Goal: Communication & Community: Share content

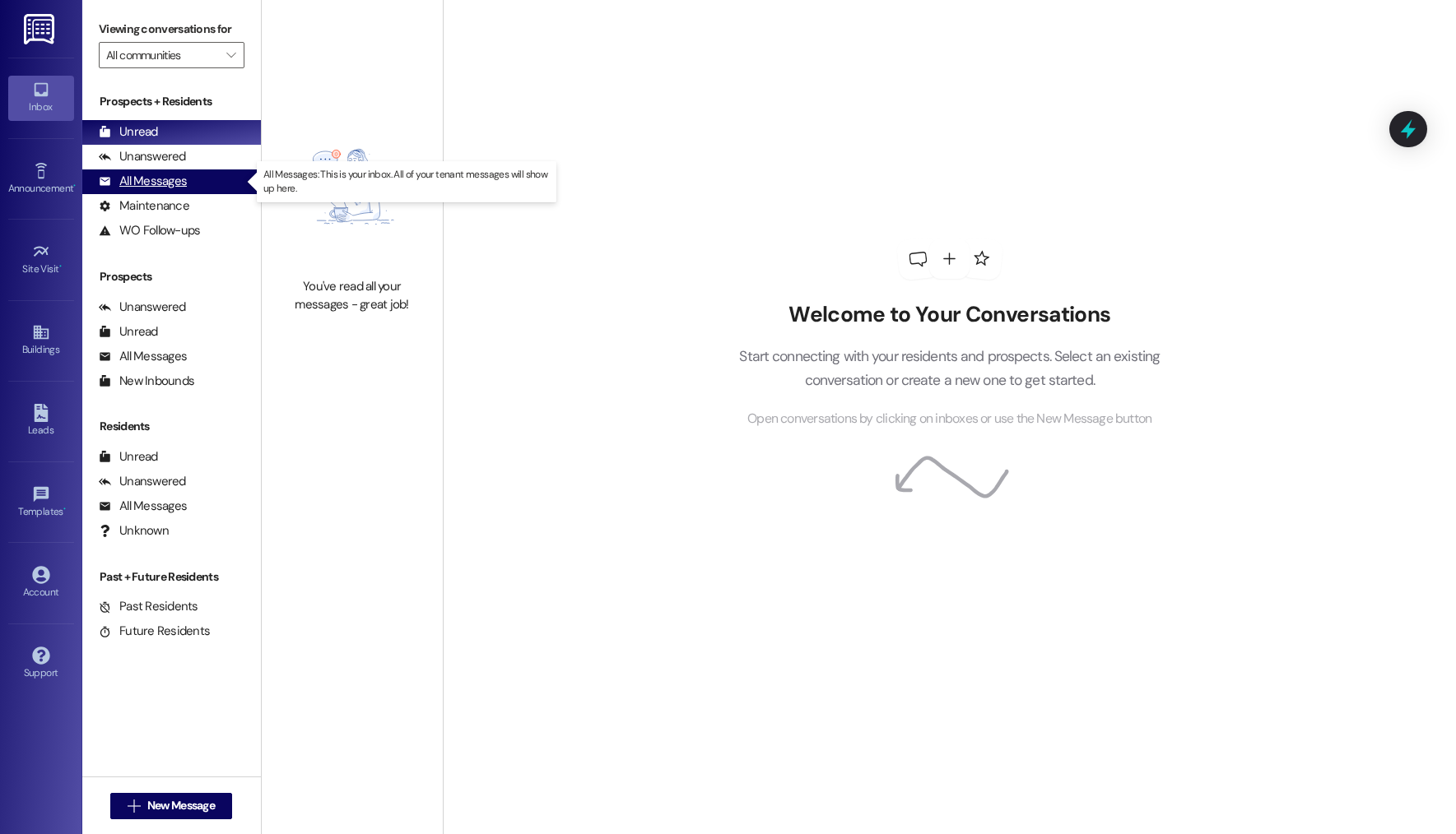
click at [210, 186] on div "All Messages (undefined)" at bounding box center [171, 181] width 179 height 25
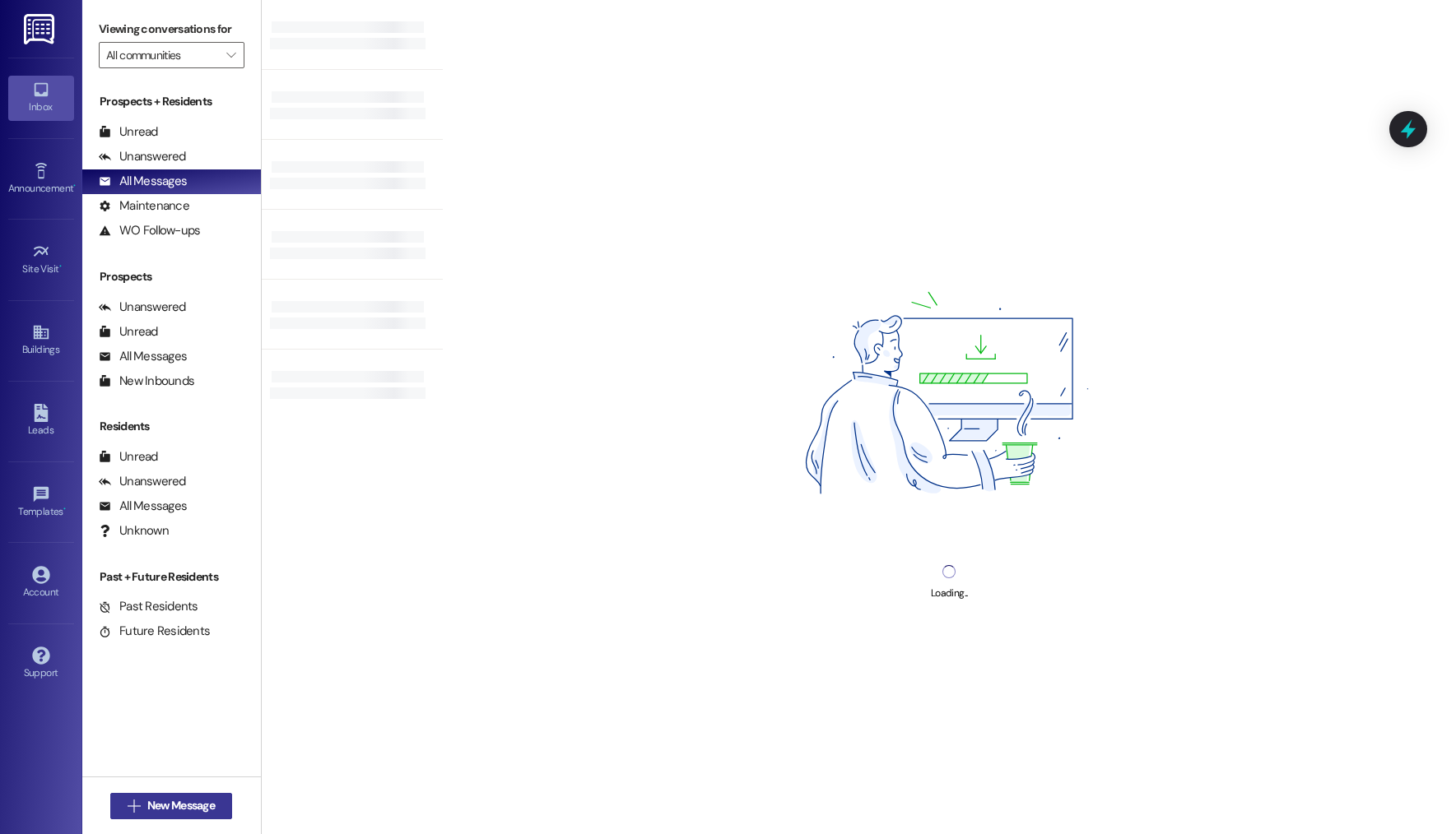
click at [184, 803] on span "New Message" at bounding box center [181, 805] width 68 height 17
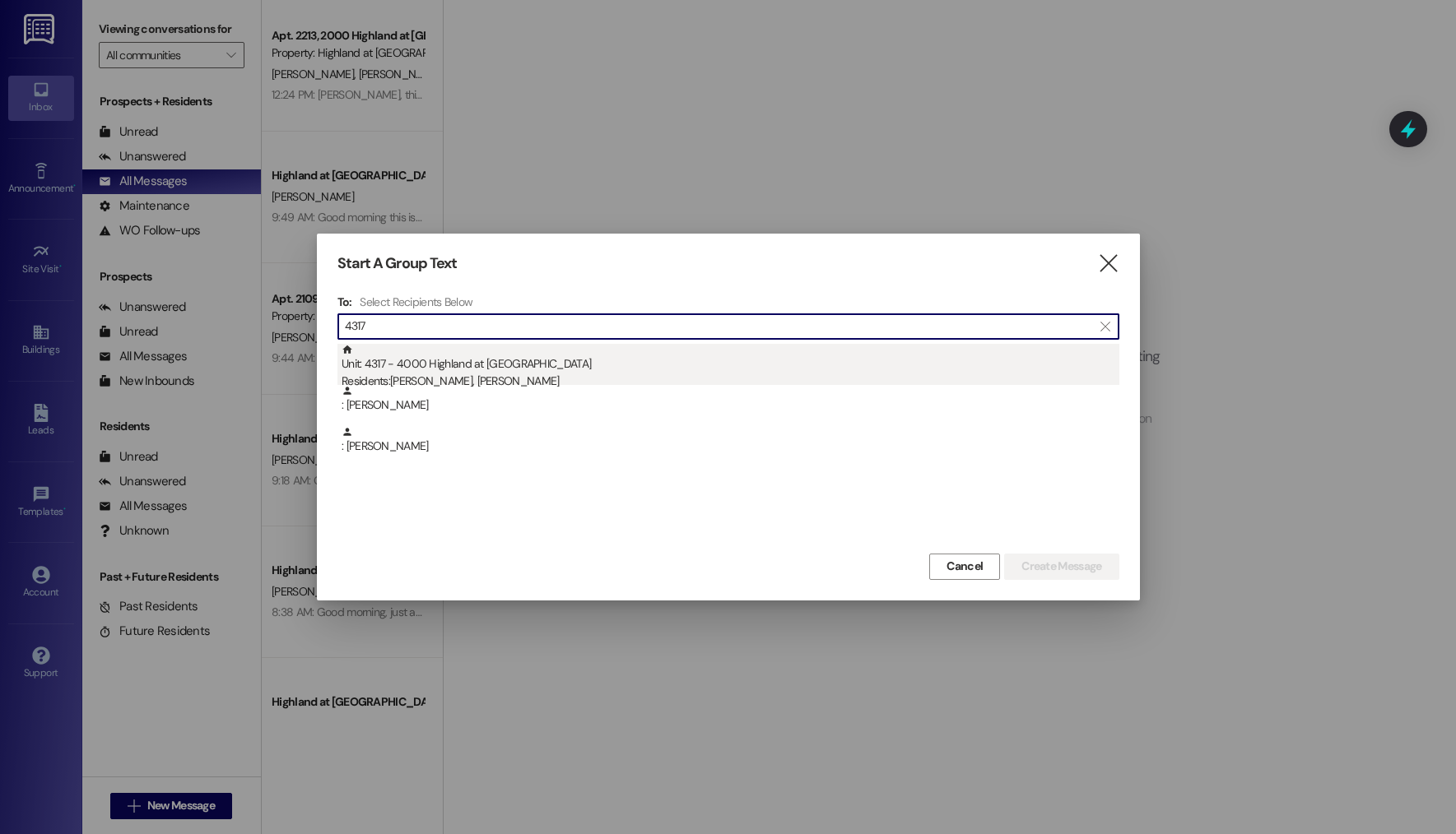
type input "4317"
click at [514, 364] on div "Unit: 4317 - 4000 Highland at [GEOGRAPHIC_DATA] Residents: [PERSON_NAME], [PERS…" at bounding box center [730, 367] width 778 height 47
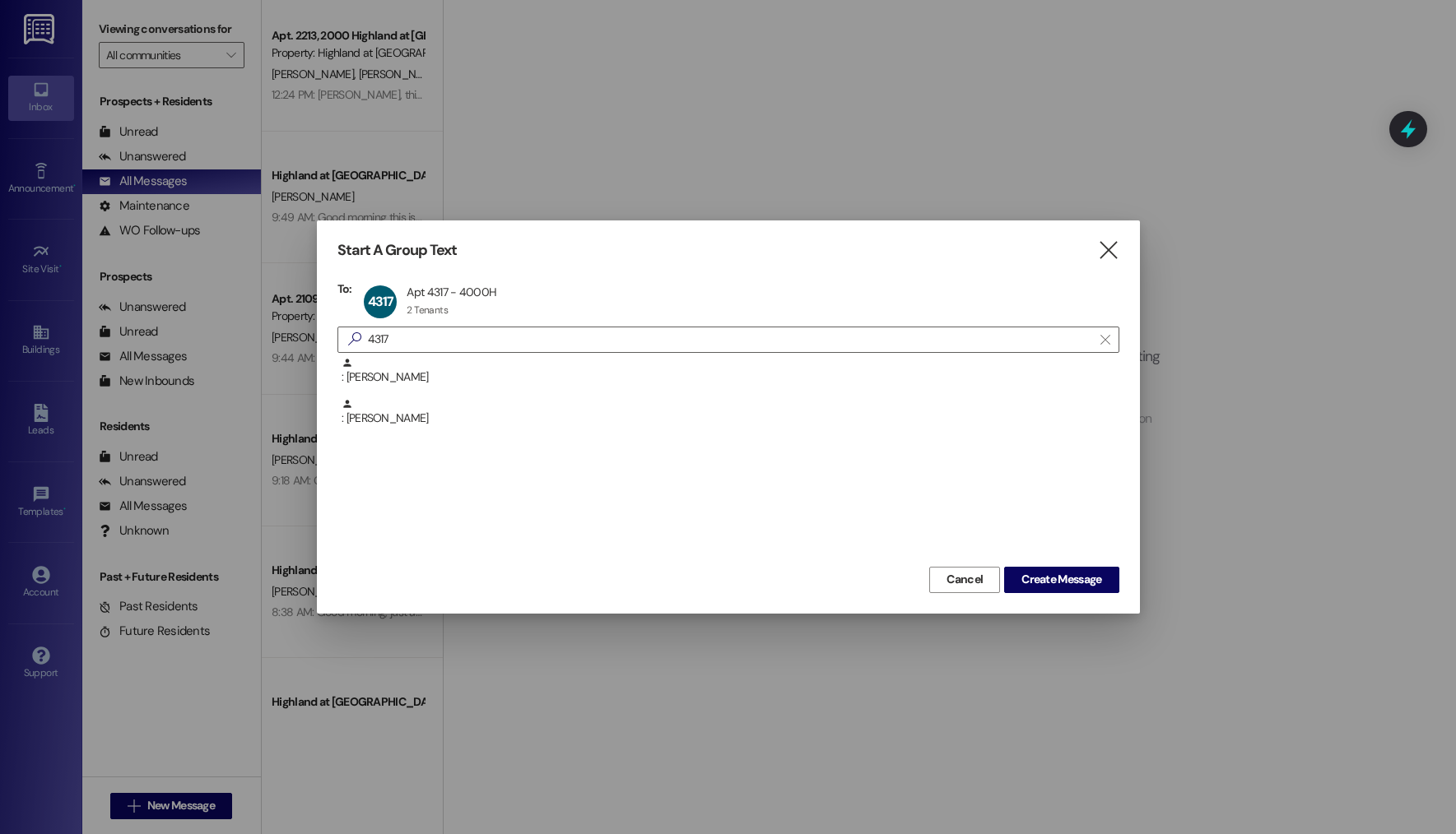
click at [1104, 596] on div "Start A Group Text  To: 4317 Apt 4317 - 4000H Apt 4317 - 4000H 2 Tenants 2 Ten…" at bounding box center [728, 416] width 823 height 392
click at [1096, 583] on span "Create Message" at bounding box center [1061, 580] width 80 height 17
click at [1053, 572] on span "Create Message" at bounding box center [1061, 580] width 80 height 17
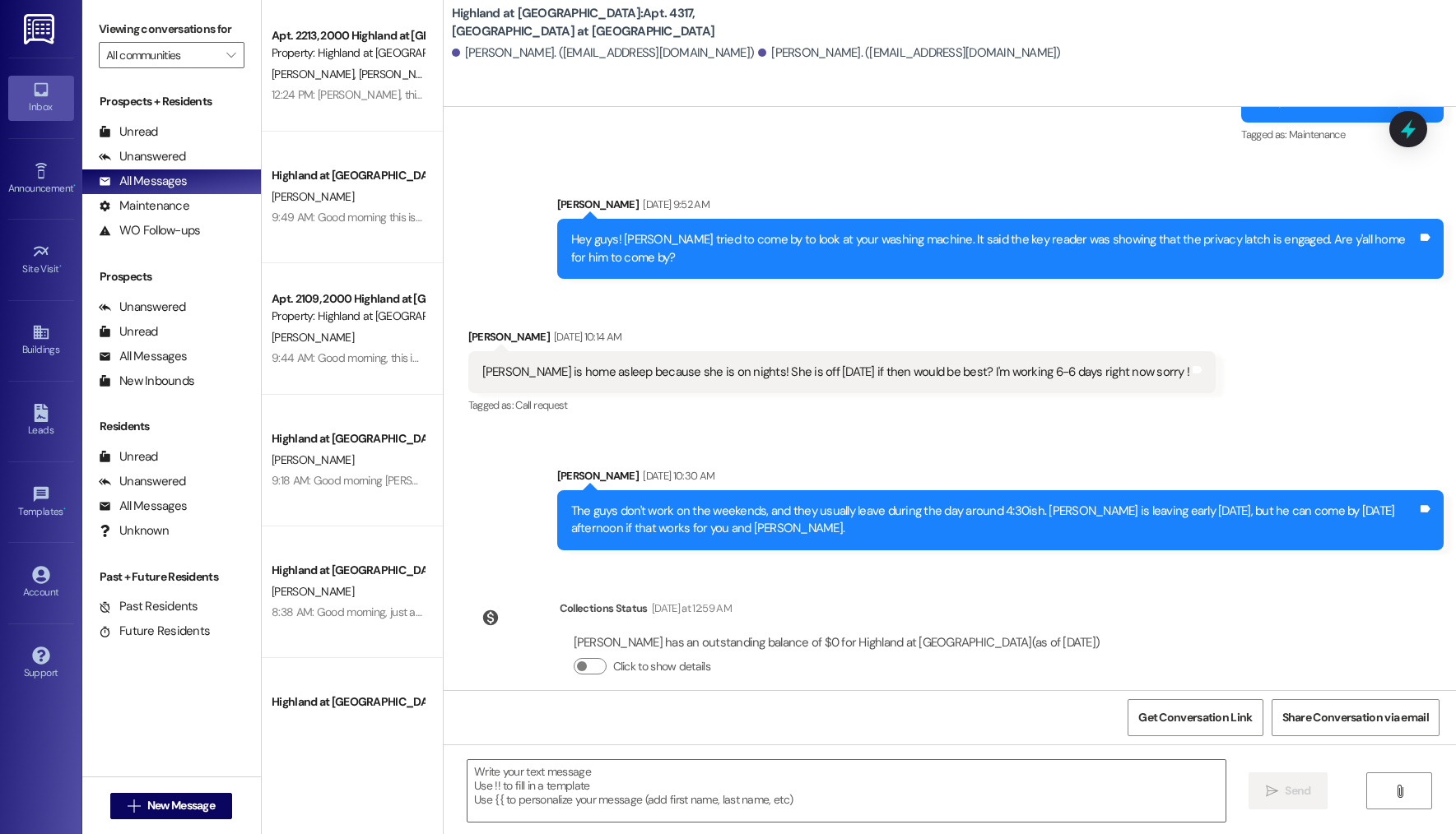
scroll to position [5213, 0]
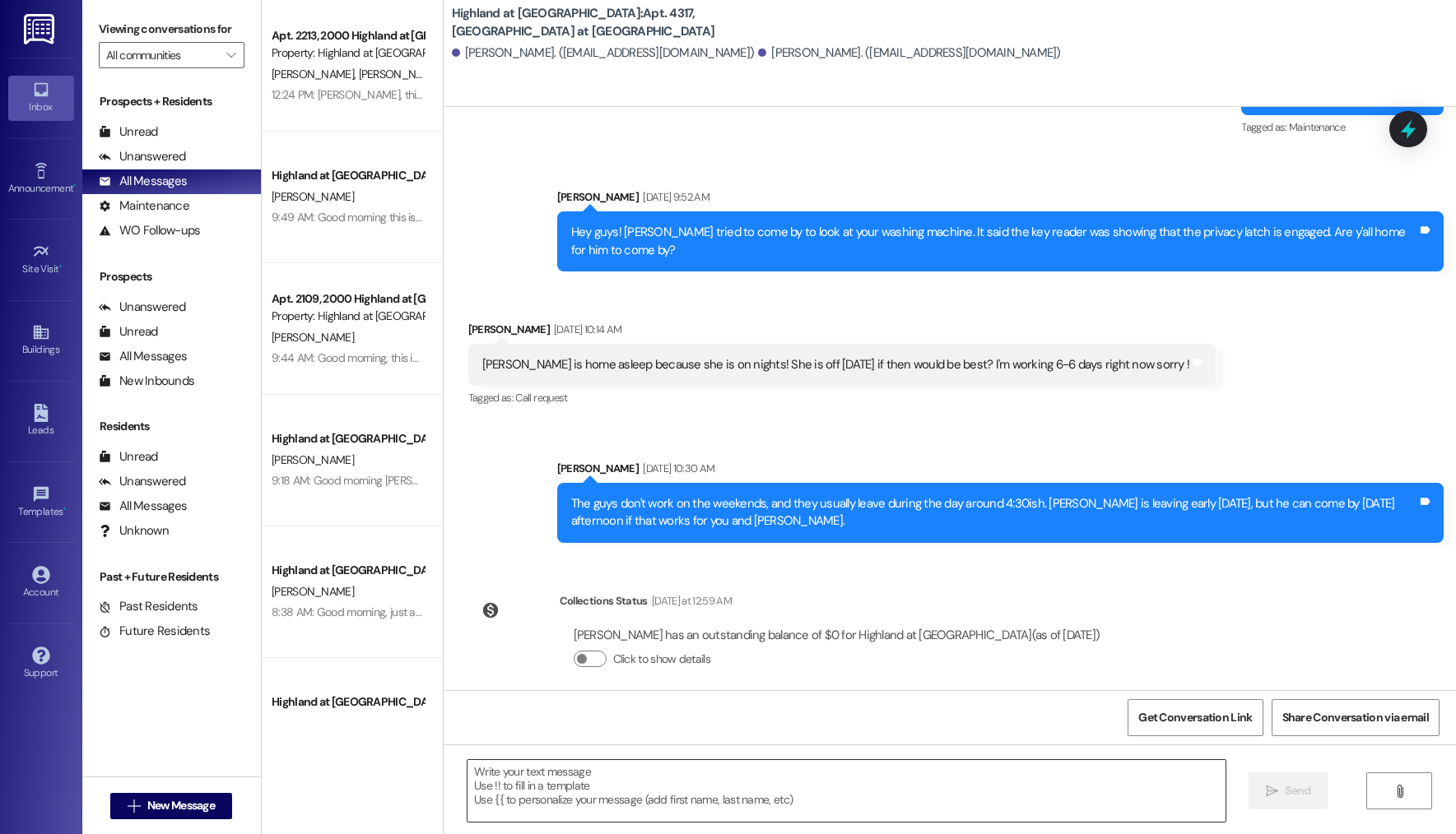
click at [604, 809] on textarea at bounding box center [846, 791] width 758 height 62
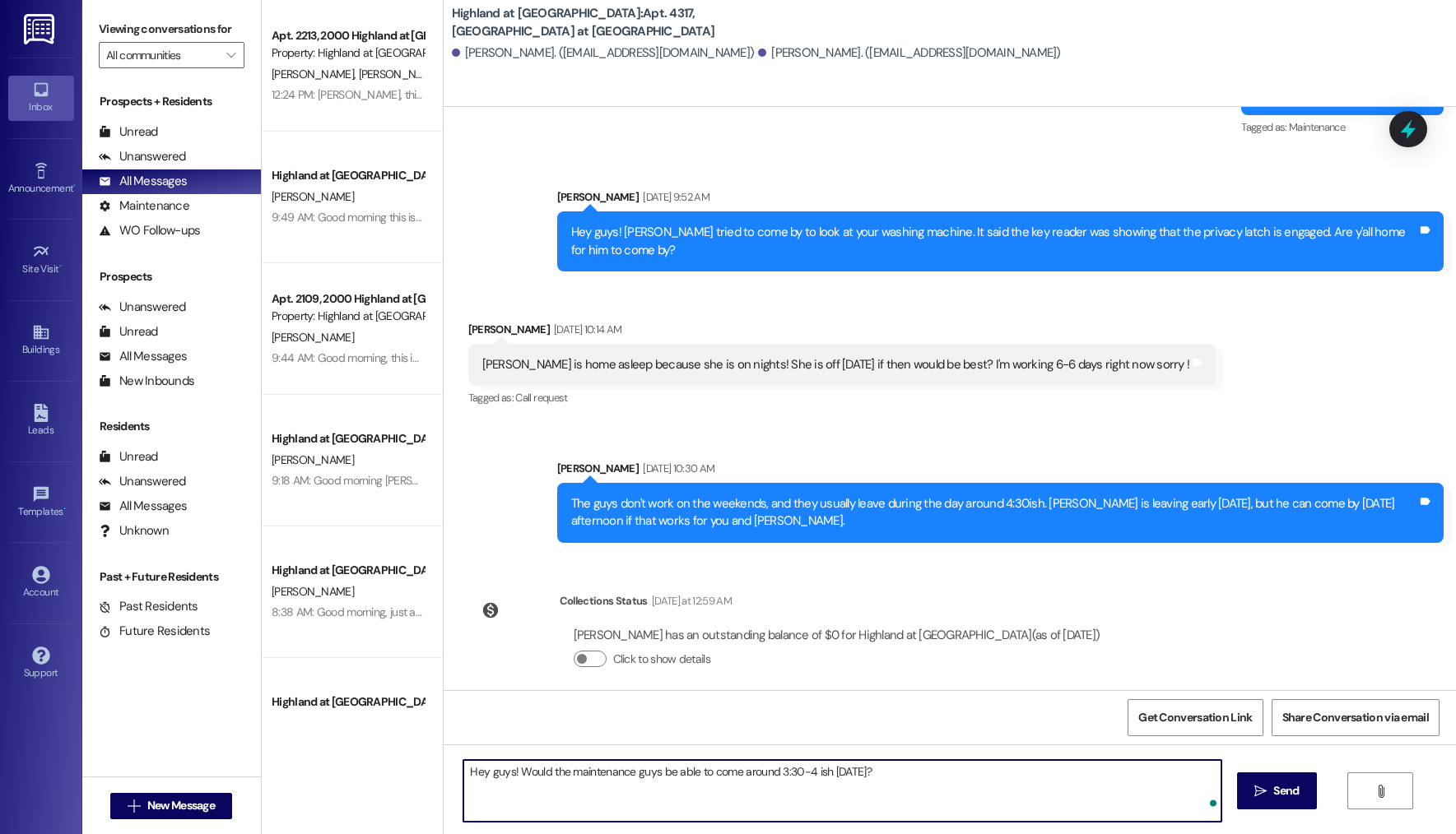
type textarea "Hey guys! Would the maintenance guys be able to come around 3:30-4 ish [DATE]?"
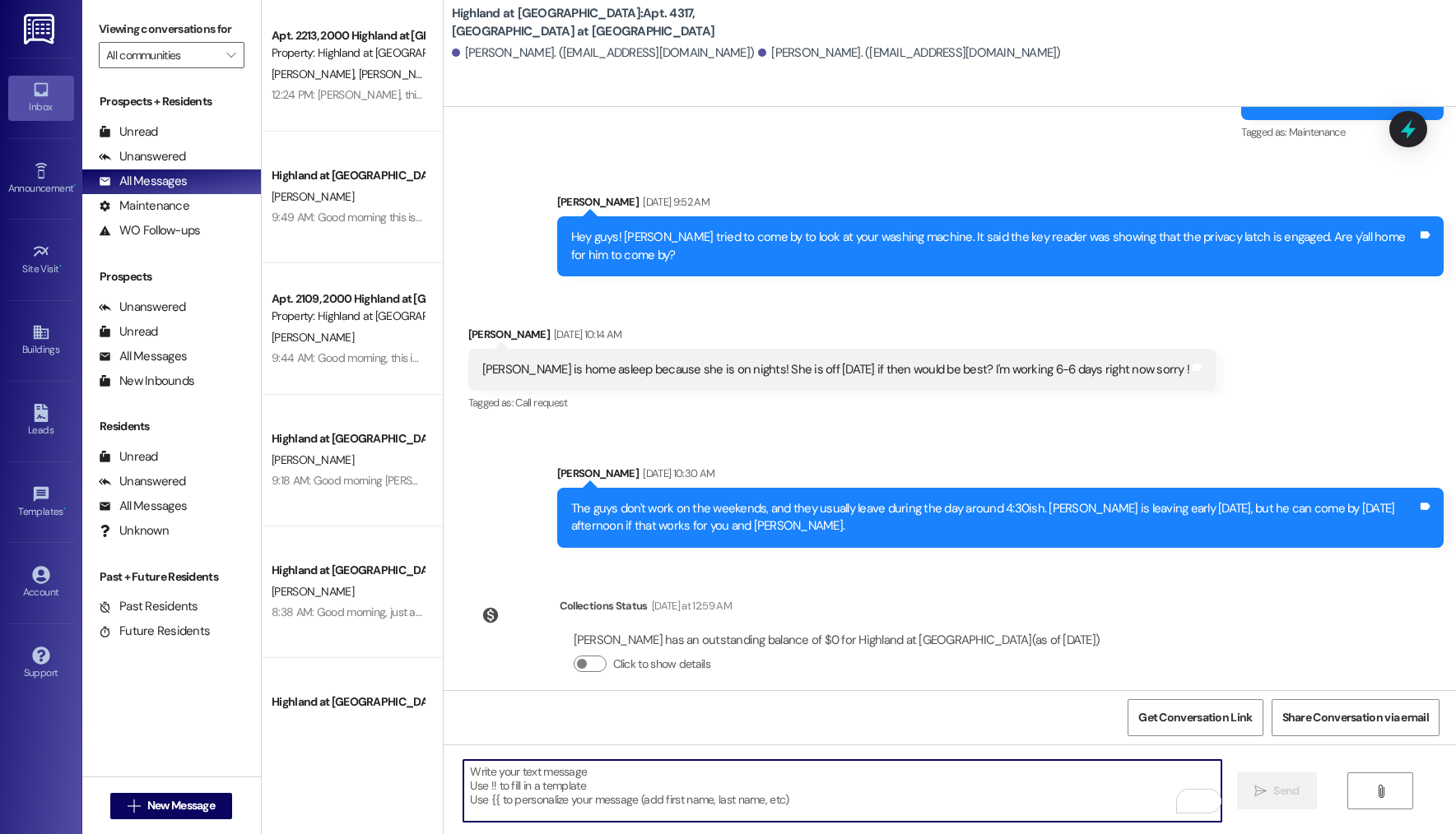
scroll to position [5328, 0]
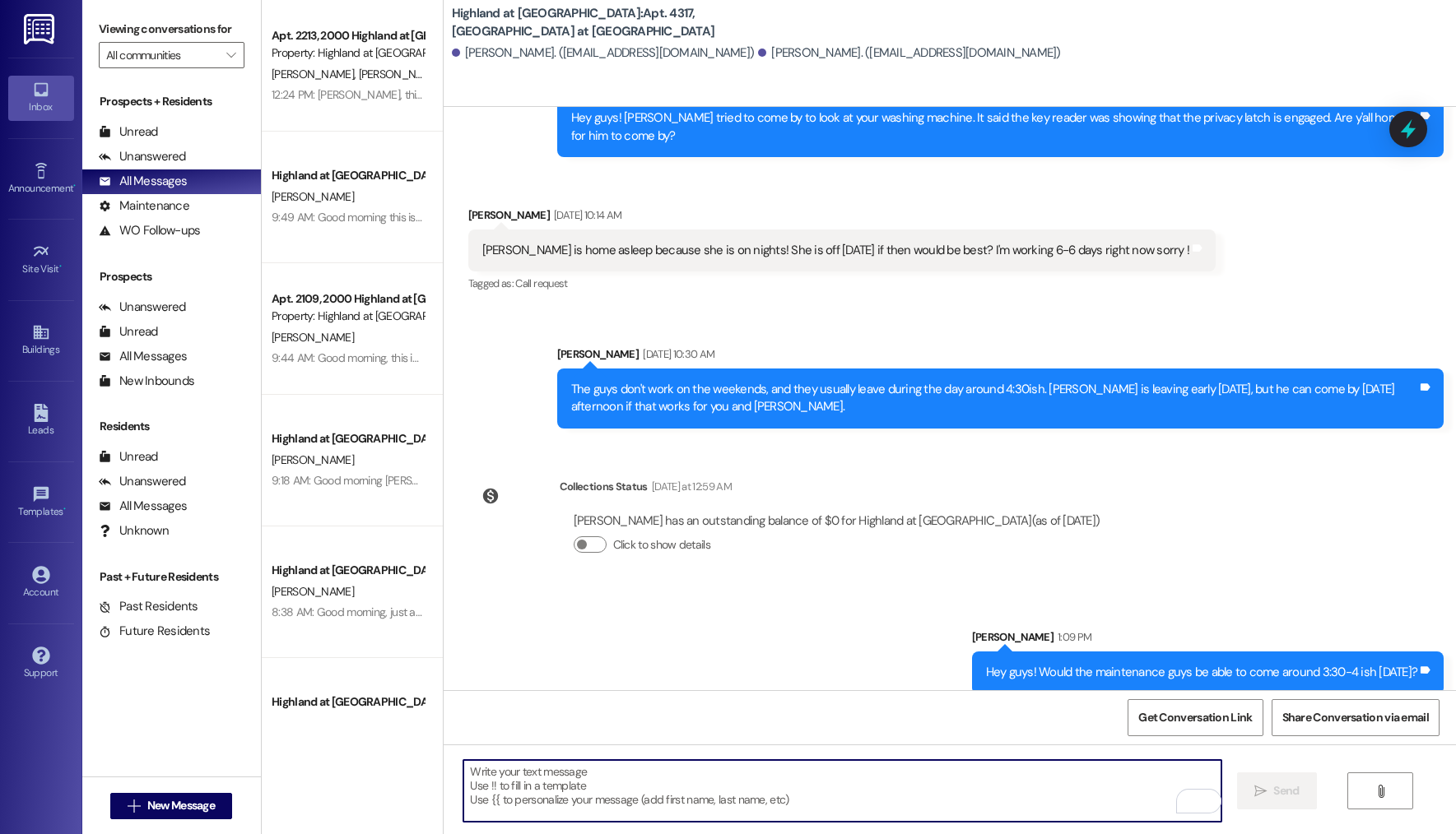
click at [544, 801] on textarea "To enrich screen reader interactions, please activate Accessibility in Grammarl…" at bounding box center [842, 791] width 758 height 62
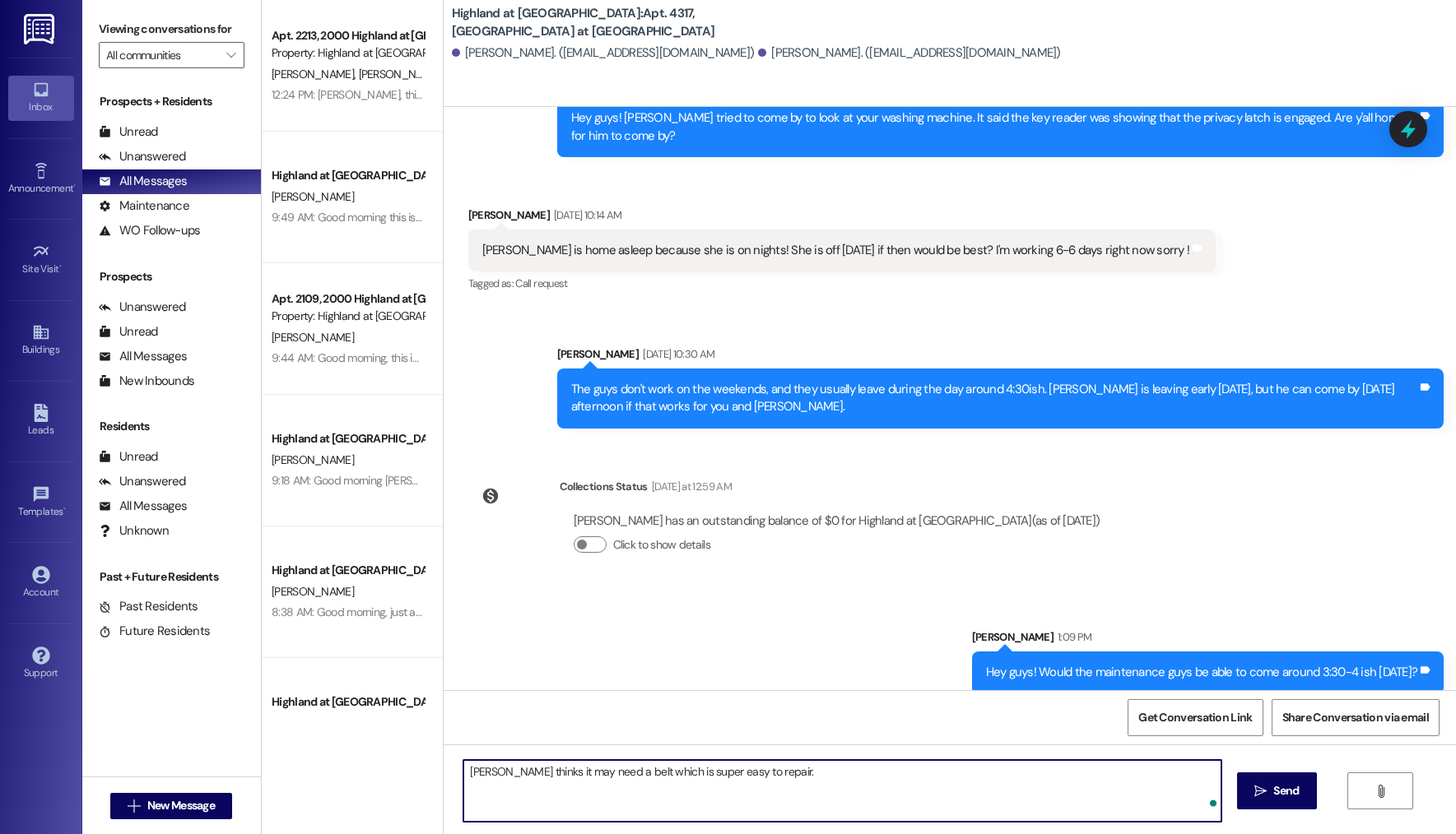
type textarea "[PERSON_NAME] thinks it may need a belt which is super easy to repair."
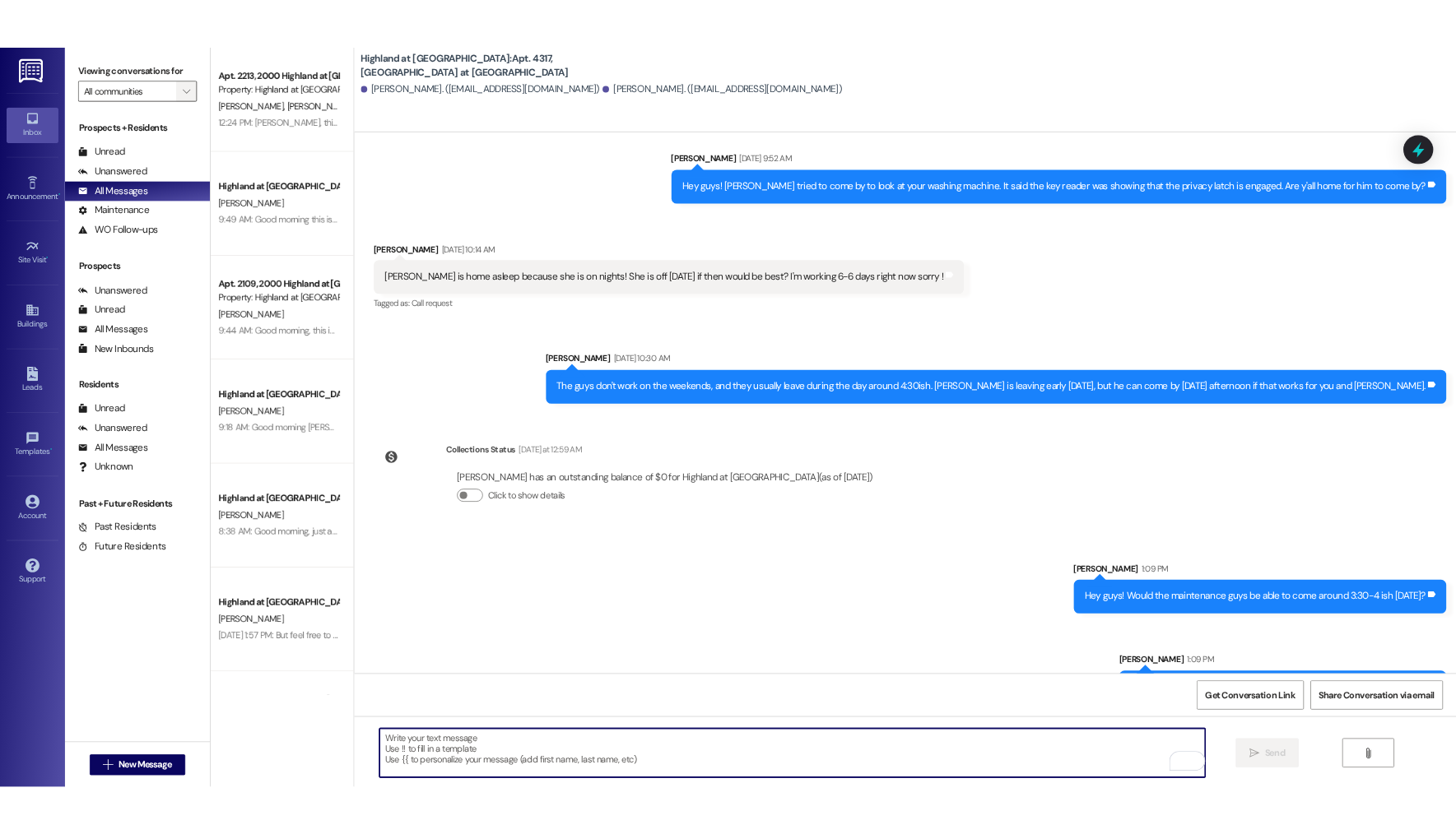
scroll to position [5442, 0]
